Goal: Task Accomplishment & Management: Use online tool/utility

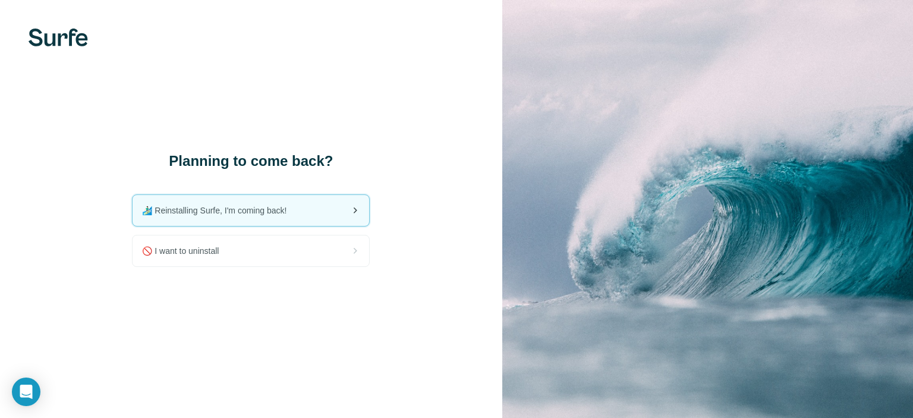
click at [354, 210] on icon at bounding box center [355, 210] width 14 height 14
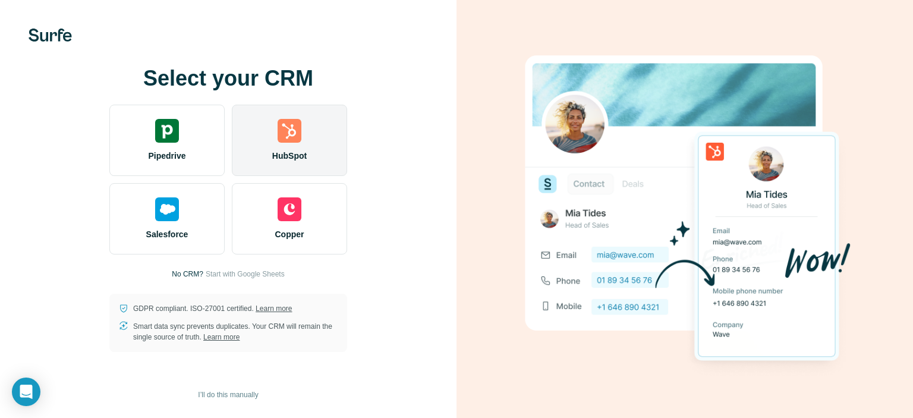
click at [299, 143] on div "HubSpot" at bounding box center [289, 140] width 115 height 71
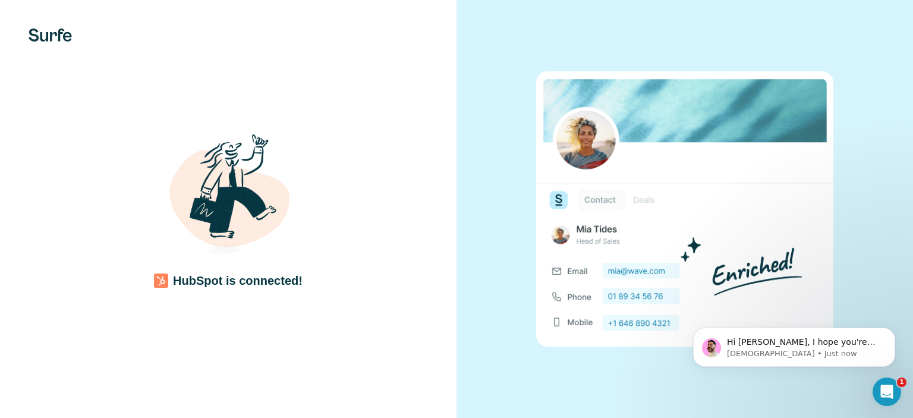
click at [329, 299] on div "HubSpot is connected!" at bounding box center [228, 209] width 456 height 418
